Goal: Find specific page/section: Find specific page/section

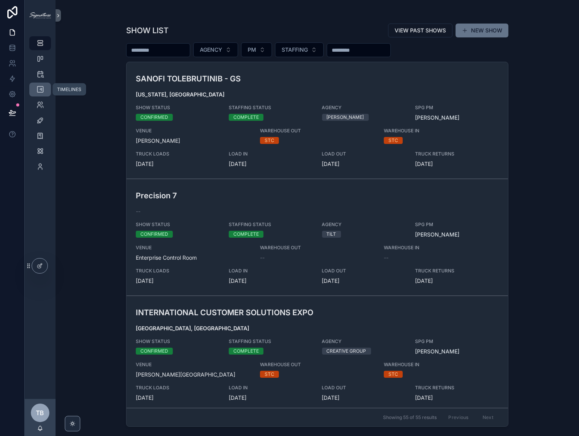
click at [41, 90] on icon "scrollable content" at bounding box center [40, 90] width 8 height 8
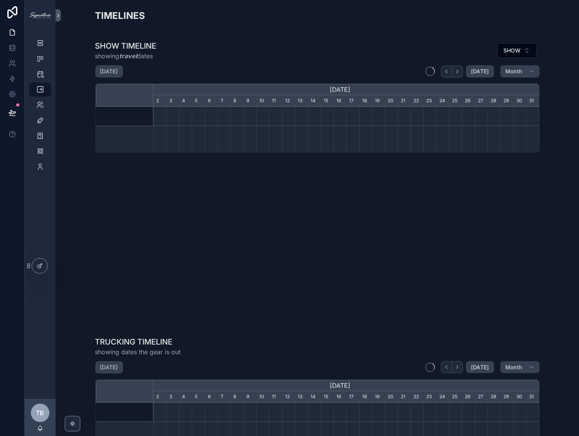
scroll to position [0, 386]
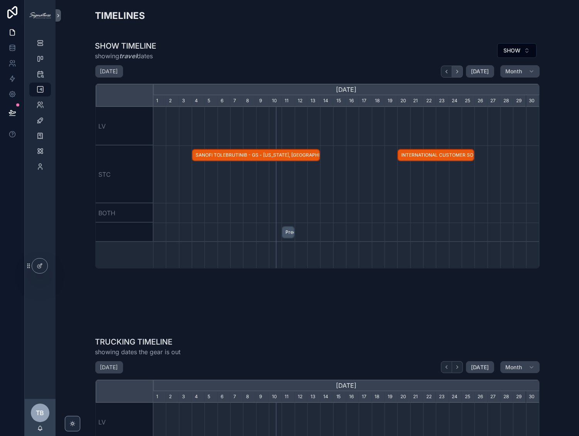
click at [459, 73] on button "scrollable content" at bounding box center [457, 72] width 11 height 12
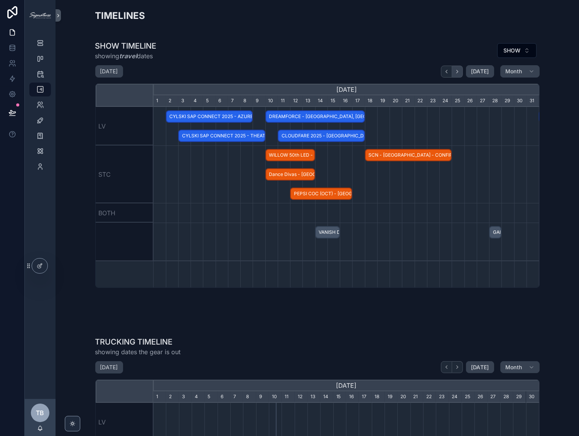
click at [459, 73] on button "scrollable content" at bounding box center [457, 72] width 11 height 12
click at [459, 73] on icon "scrollable content" at bounding box center [458, 72] width 6 height 6
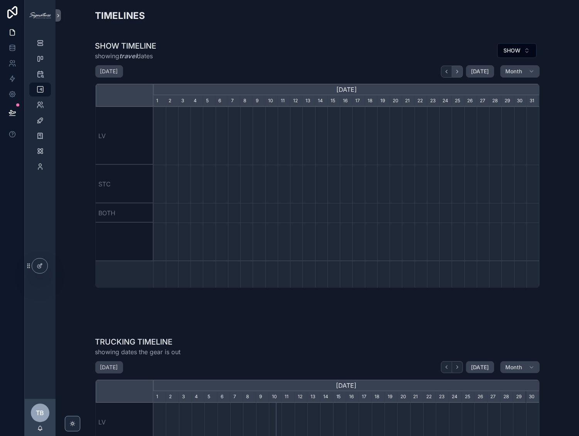
click at [459, 73] on icon "scrollable content" at bounding box center [458, 72] width 6 height 6
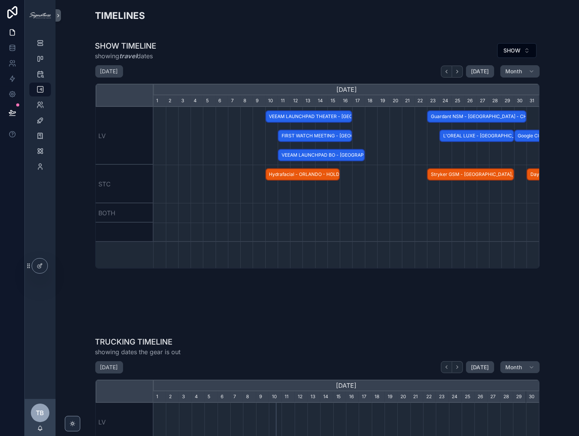
click at [320, 116] on span "VEEAM LAUNCHPAD THEATER - [GEOGRAPHIC_DATA] - CONFIRMED" at bounding box center [309, 116] width 86 height 13
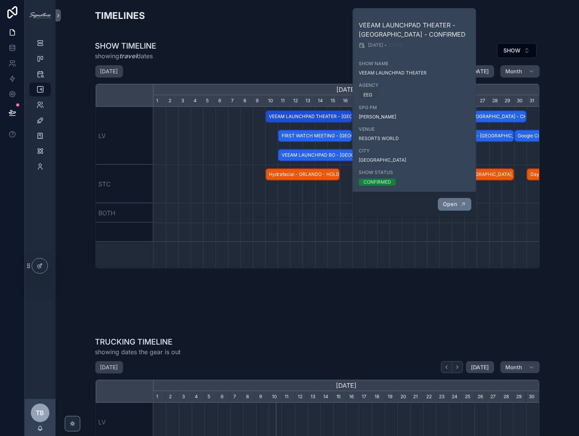
click at [455, 201] on span "Open" at bounding box center [450, 204] width 14 height 7
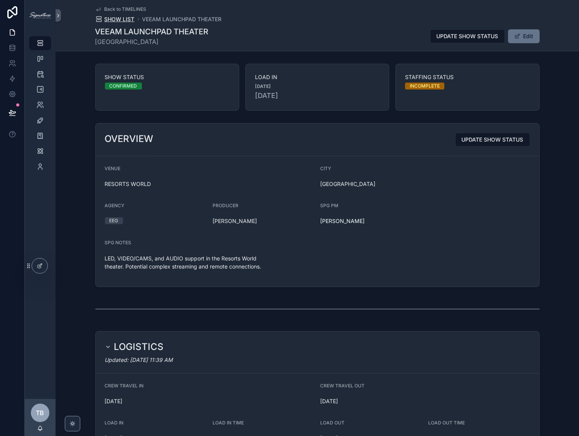
click at [122, 23] on div "Back to TIMELINES SHOW LIST VEEAM LAUNCHPAD THEATER VEEAM LAUNCHPAD THEATER [GE…" at bounding box center [317, 25] width 445 height 51
click at [122, 21] on span "SHOW LIST" at bounding box center [120, 19] width 30 height 8
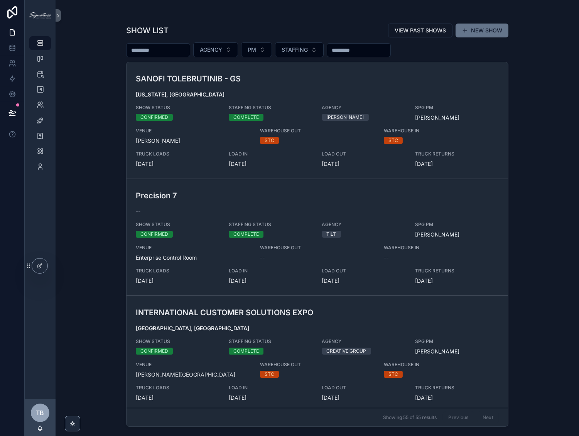
click at [137, 49] on input "scrollable content" at bounding box center [158, 50] width 63 height 11
click at [147, 49] on input "scrollable content" at bounding box center [158, 50] width 63 height 11
type input "*****"
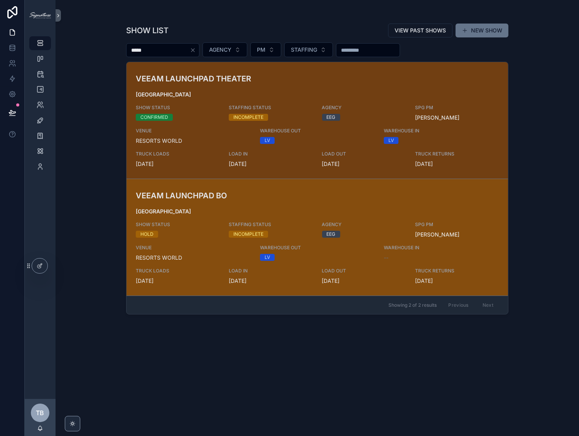
click at [313, 204] on div "VEEAM LAUNCHPAD [GEOGRAPHIC_DATA] SHOW STATUS HOLD STAFFING STATUS INCOMPLETE A…" at bounding box center [317, 237] width 363 height 95
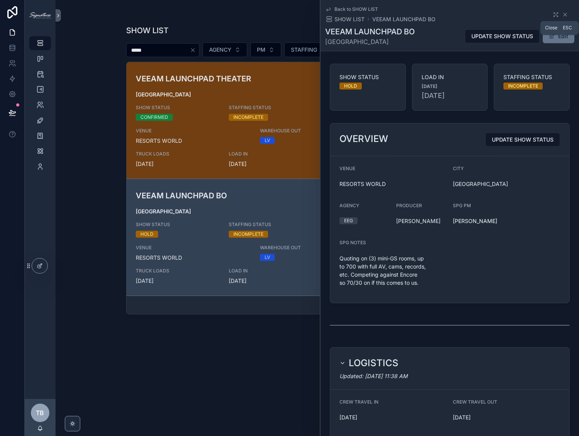
click at [562, 14] on icon "scrollable content" at bounding box center [565, 15] width 6 height 6
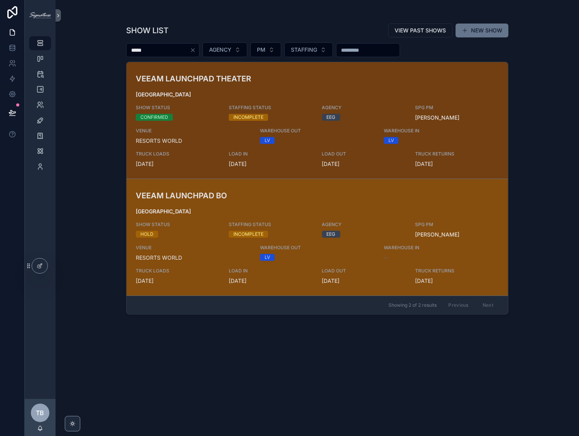
click at [196, 197] on h3 "VEEAM LAUNCHPAD BO" at bounding box center [255, 196] width 239 height 12
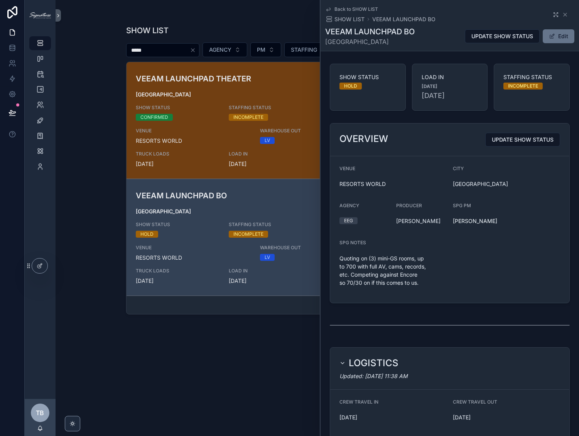
click at [551, 17] on div "Back to SHOW LIST SHOW LIST VEEAM LAUNCHPAD BO" at bounding box center [449, 14] width 249 height 17
click at [554, 15] on icon "scrollable content" at bounding box center [555, 16] width 2 height 2
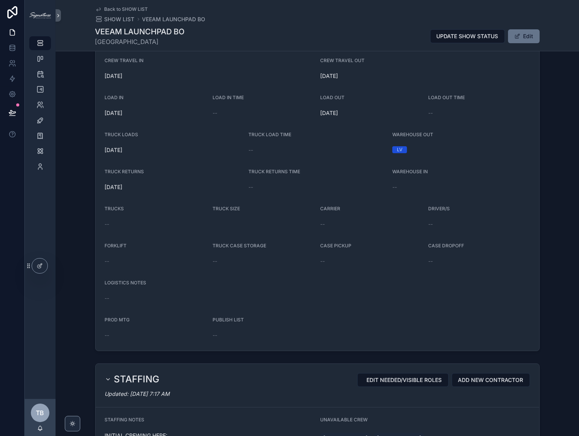
scroll to position [394, 0]
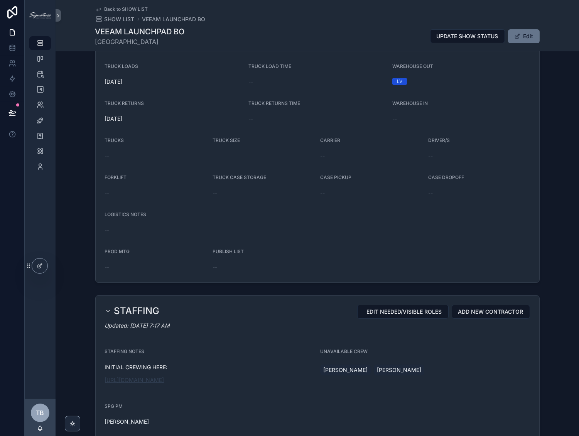
click at [138, 383] on link "[URL][DOMAIN_NAME]" at bounding box center [134, 380] width 59 height 7
